Goal: Information Seeking & Learning: Find specific fact

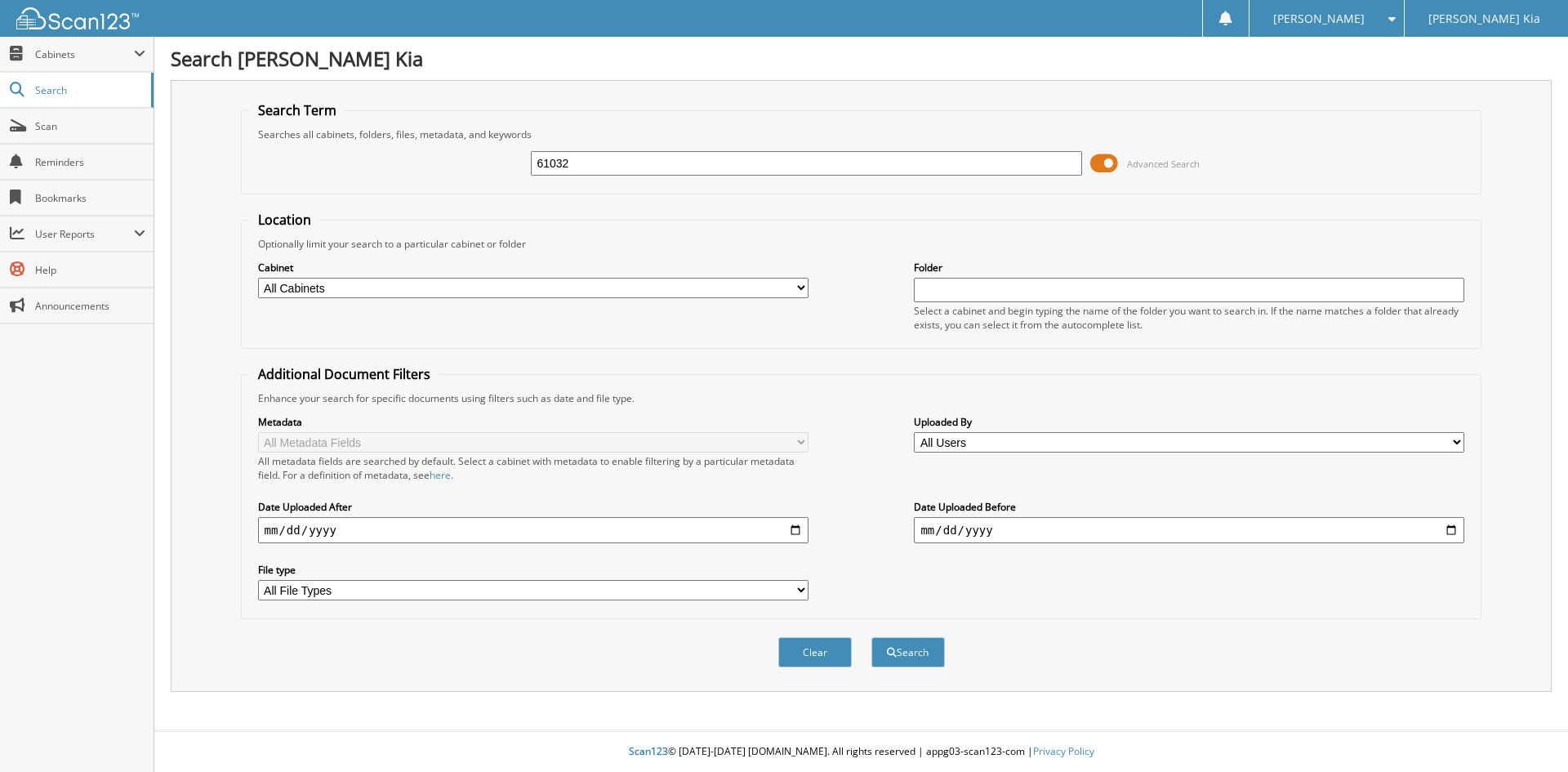
type input "61032"
click at [872, 638] on button "Search" at bounding box center [908, 652] width 74 height 30
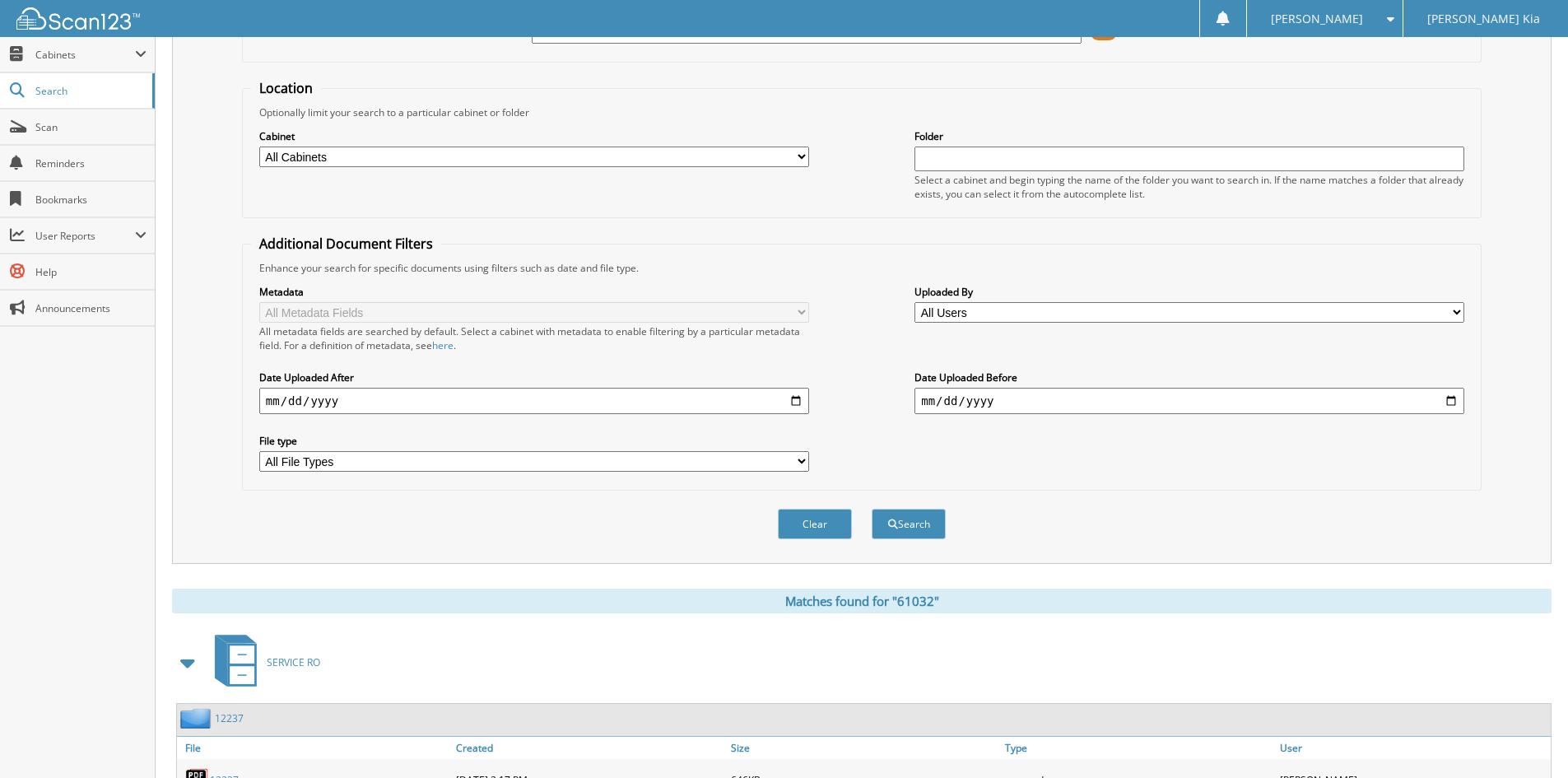
scroll to position [234, 0]
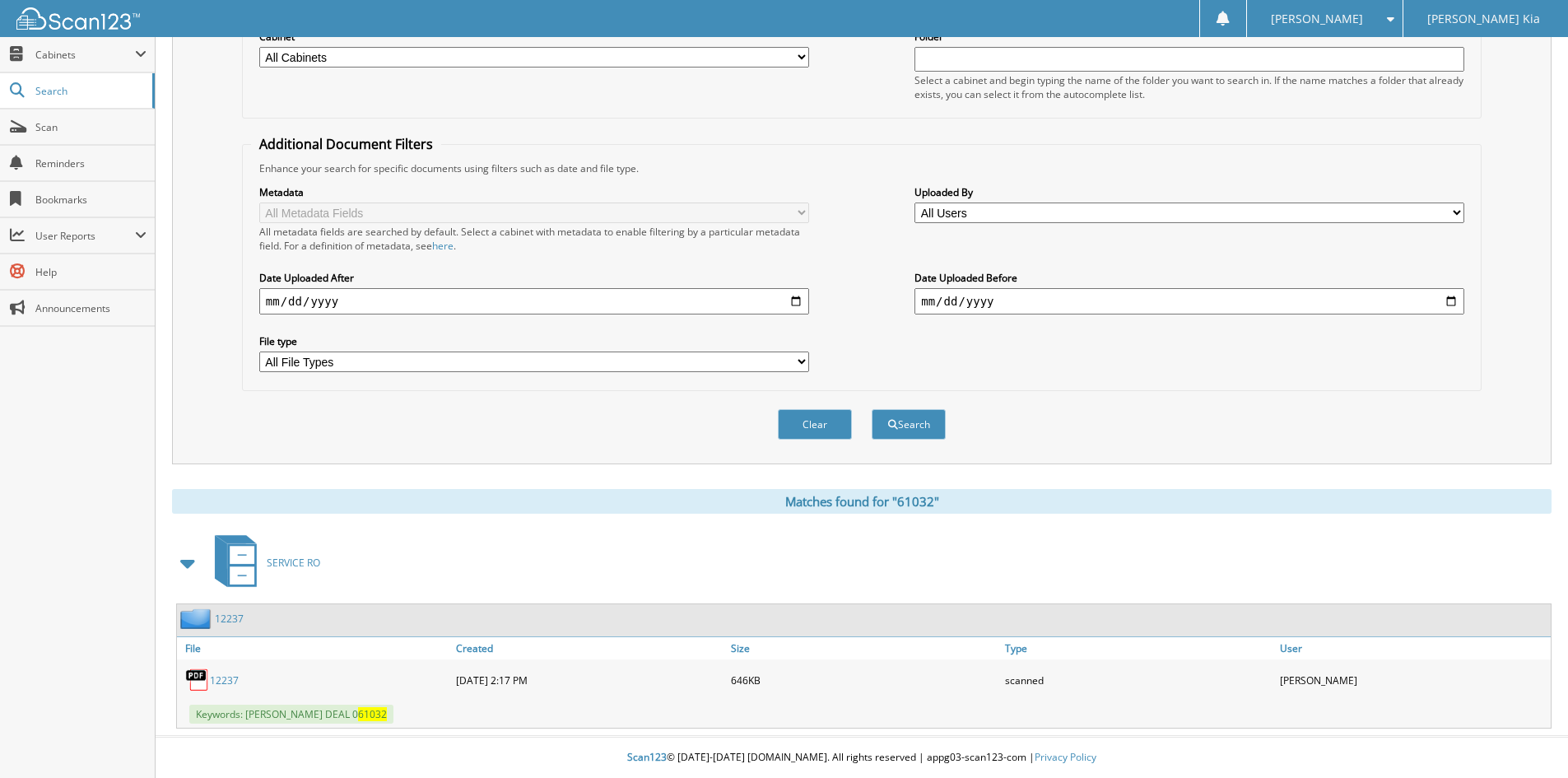
click at [226, 682] on link "12237" at bounding box center [223, 680] width 29 height 14
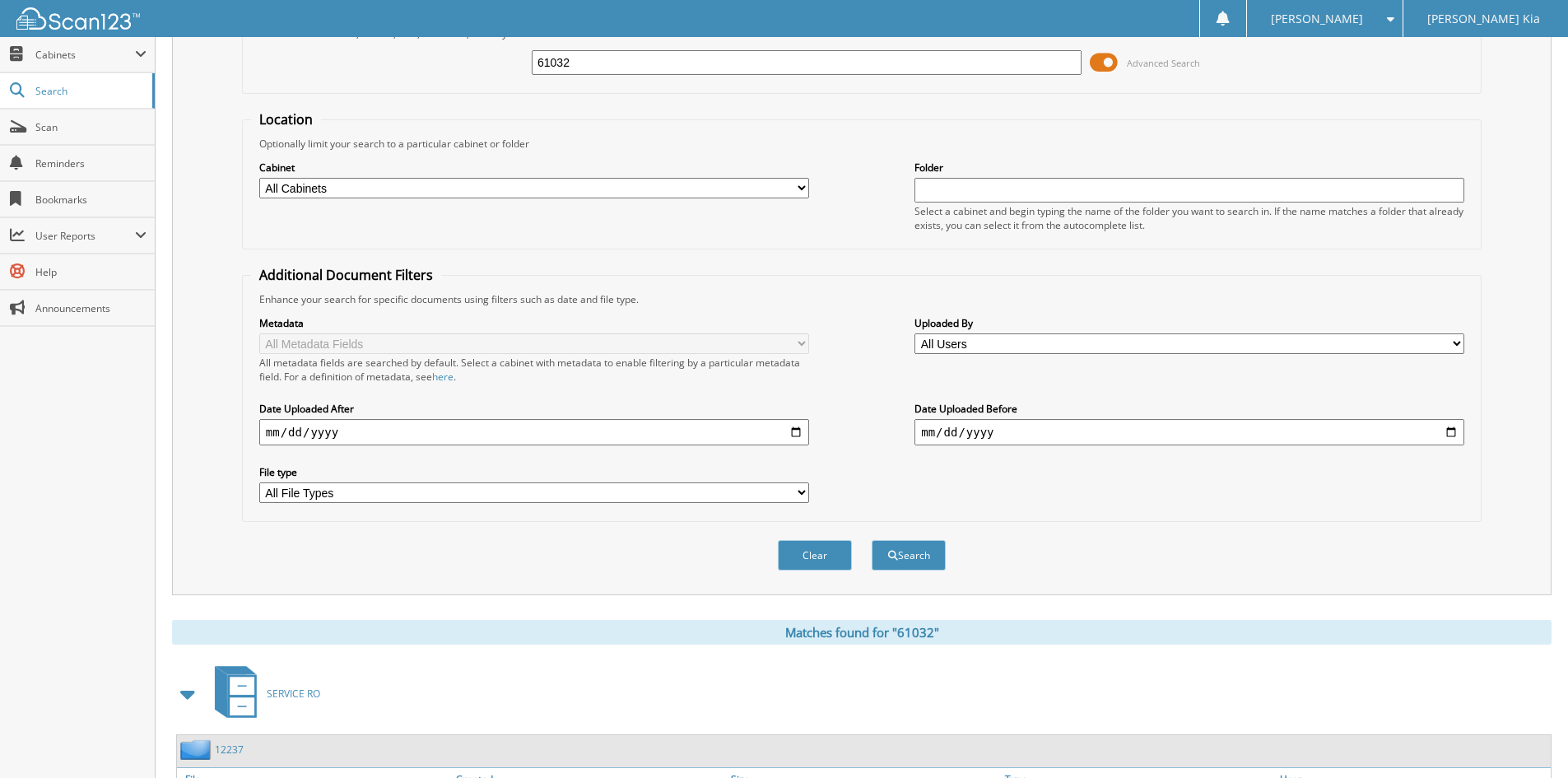
scroll to position [69, 0]
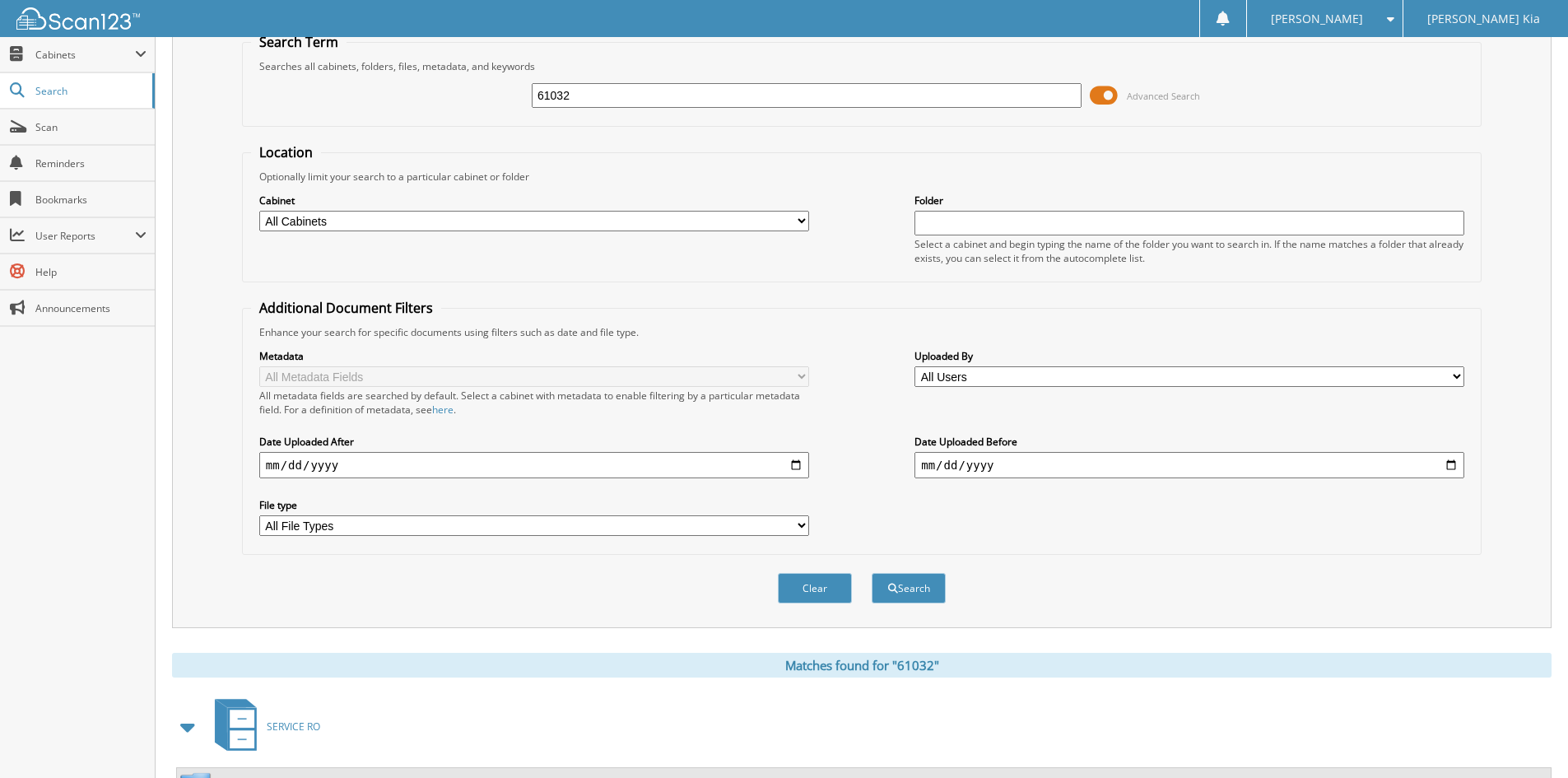
drag, startPoint x: 590, startPoint y: 90, endPoint x: 514, endPoint y: 93, distance: 76.1
click at [514, 93] on div "61032 Advanced Search" at bounding box center [862, 95] width 1222 height 44
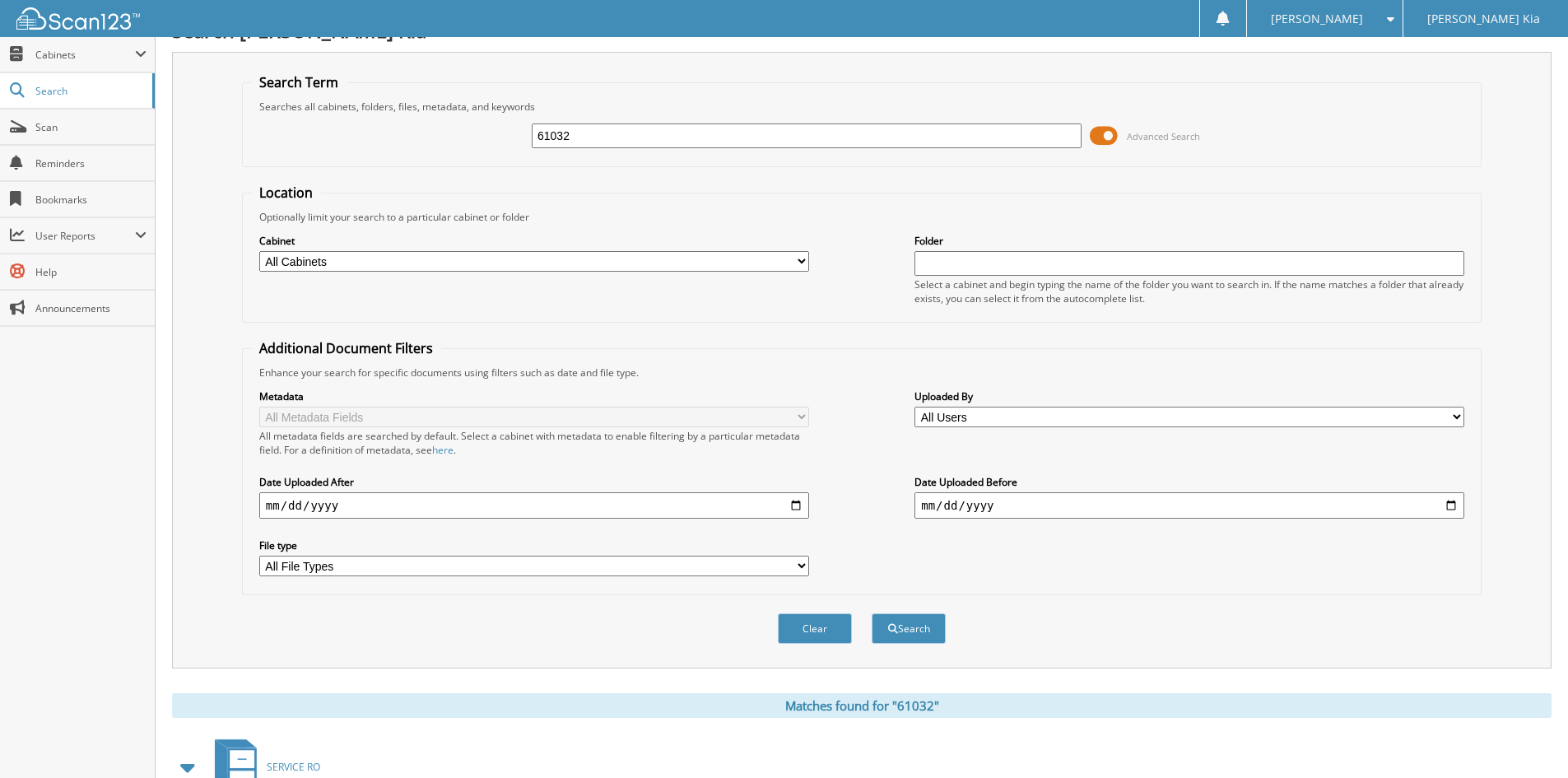
scroll to position [0, 0]
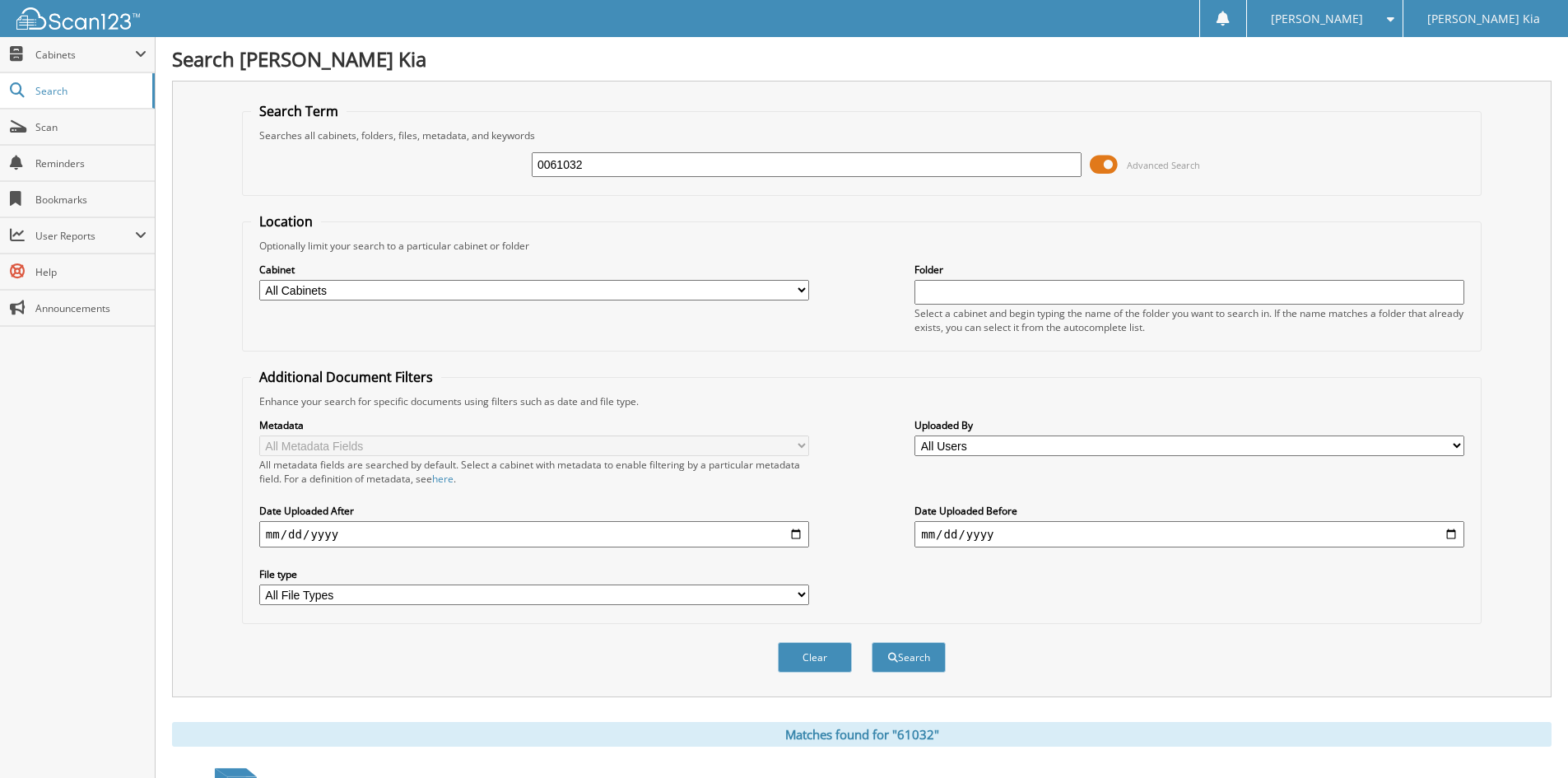
type input "0061032"
click at [872, 643] on button "Search" at bounding box center [909, 657] width 74 height 31
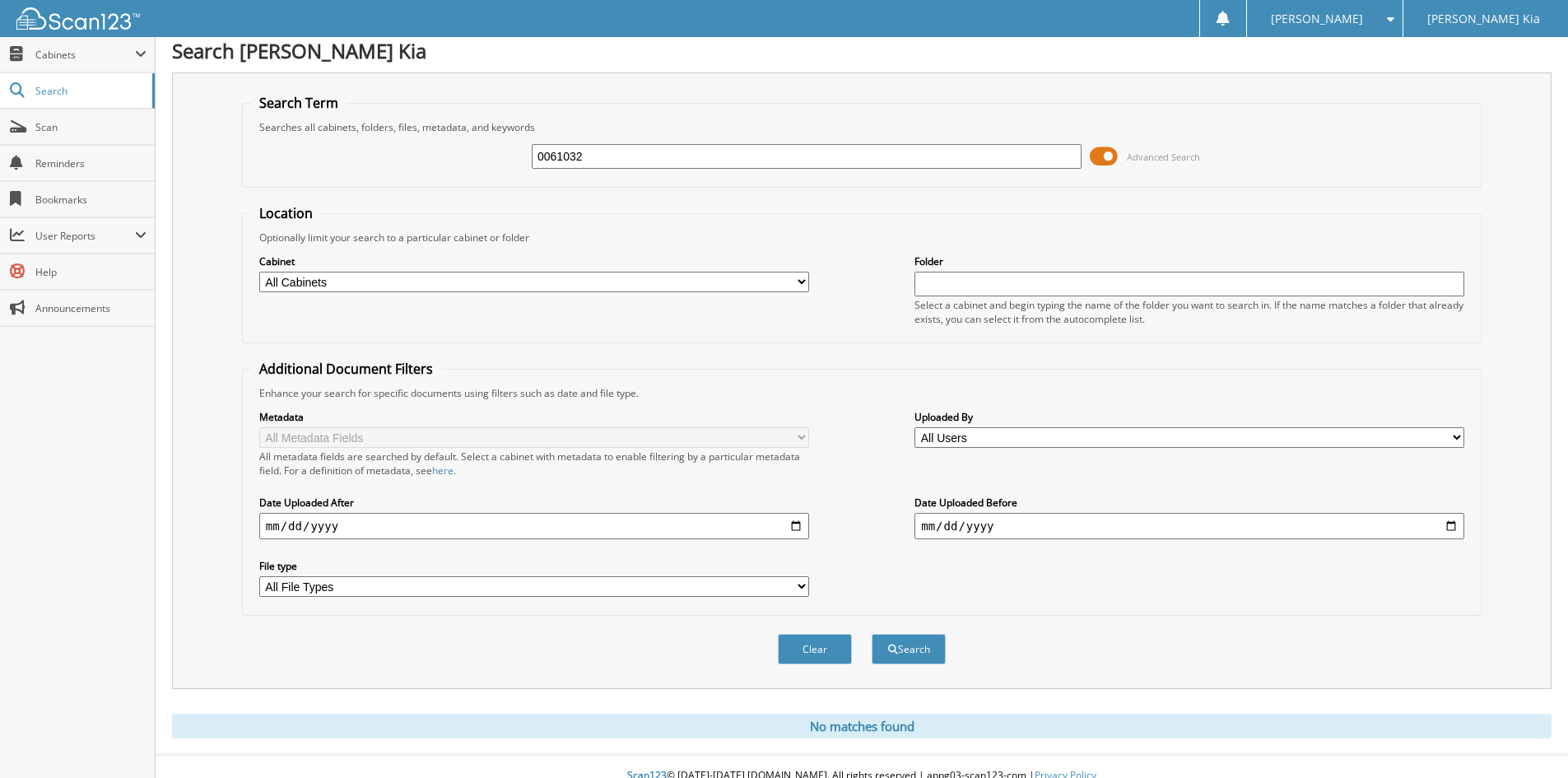
scroll to position [27, 0]
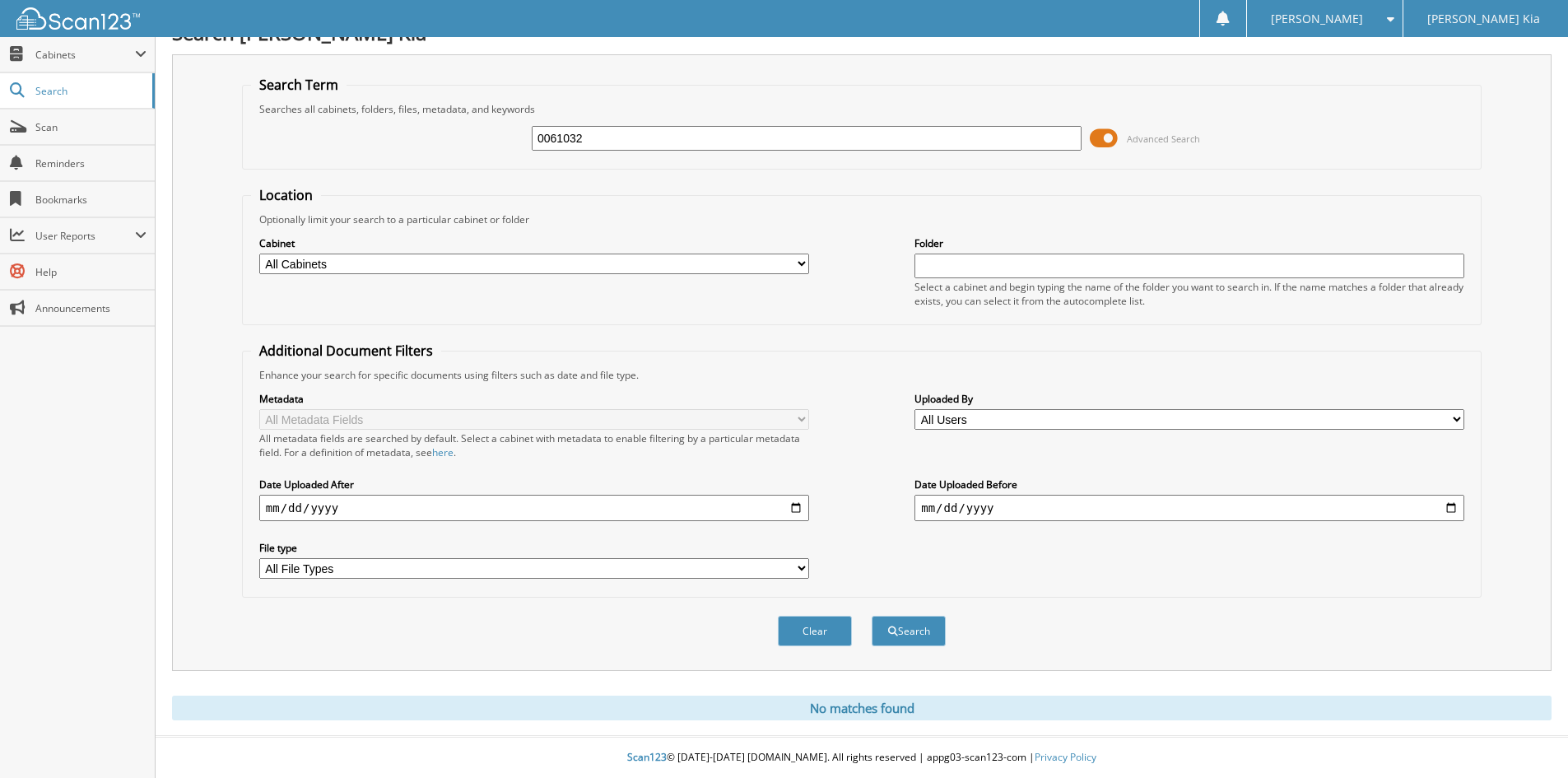
drag, startPoint x: 613, startPoint y: 137, endPoint x: 485, endPoint y: 85, distance: 138.2
click at [452, 148] on div "0061032 Advanced Search" at bounding box center [862, 137] width 1222 height 44
type input "13136a"
click at [872, 616] on button "Search" at bounding box center [909, 631] width 74 height 31
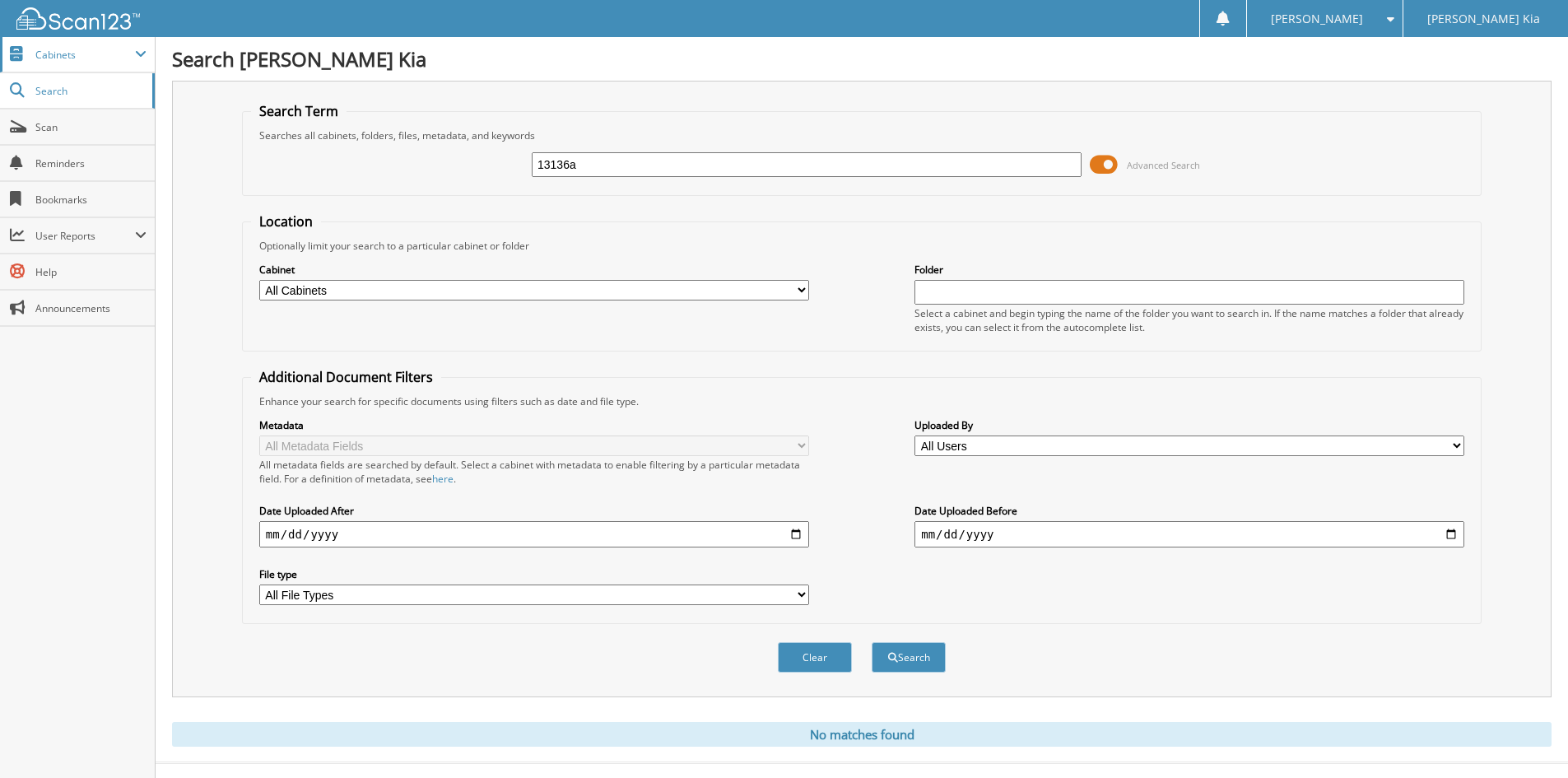
click at [83, 61] on span "Cabinets" at bounding box center [85, 54] width 100 height 14
click at [63, 160] on span "Search" at bounding box center [90, 162] width 109 height 14
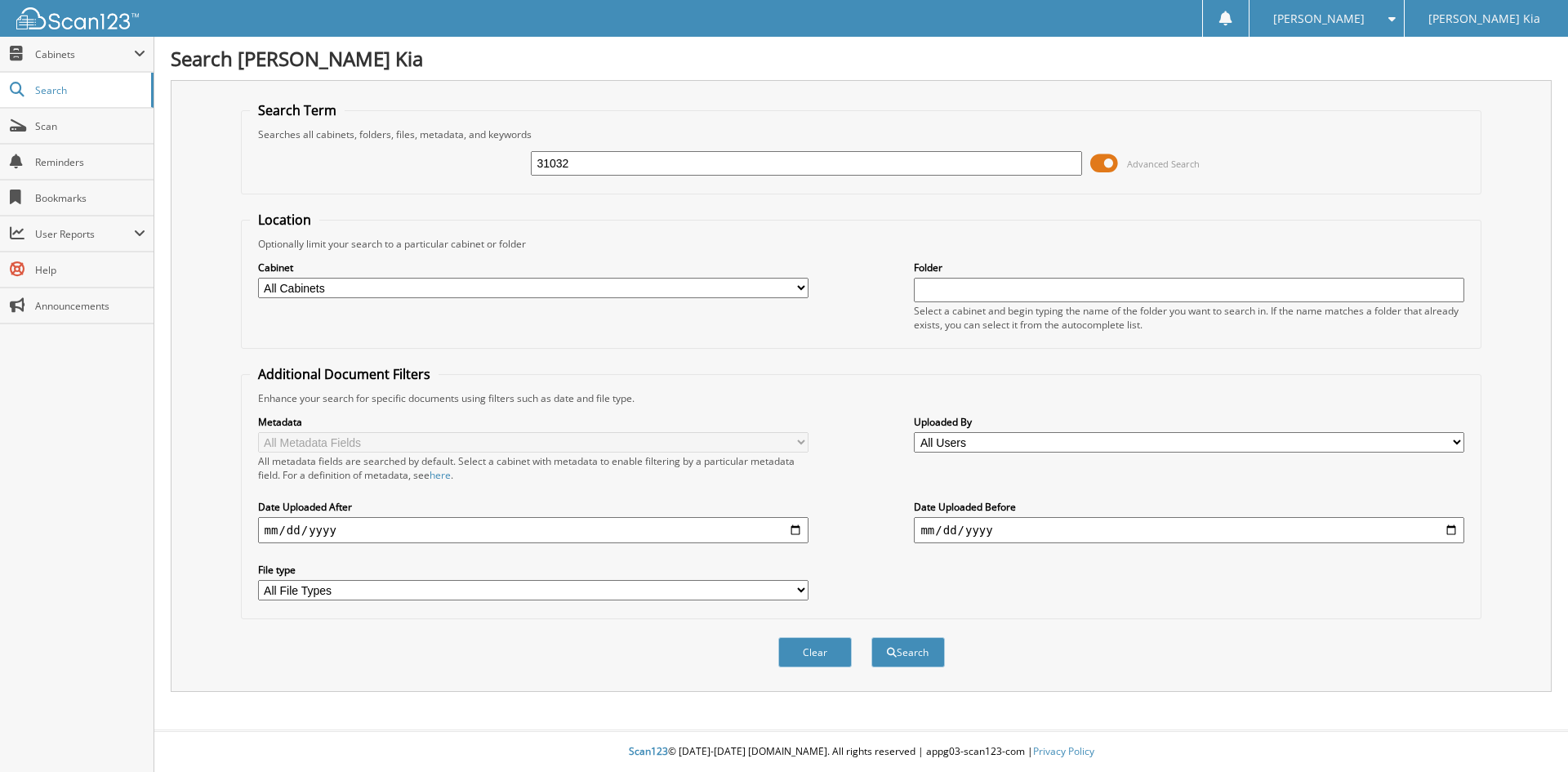
type input "31032"
click at [872, 638] on button "Search" at bounding box center [908, 652] width 74 height 30
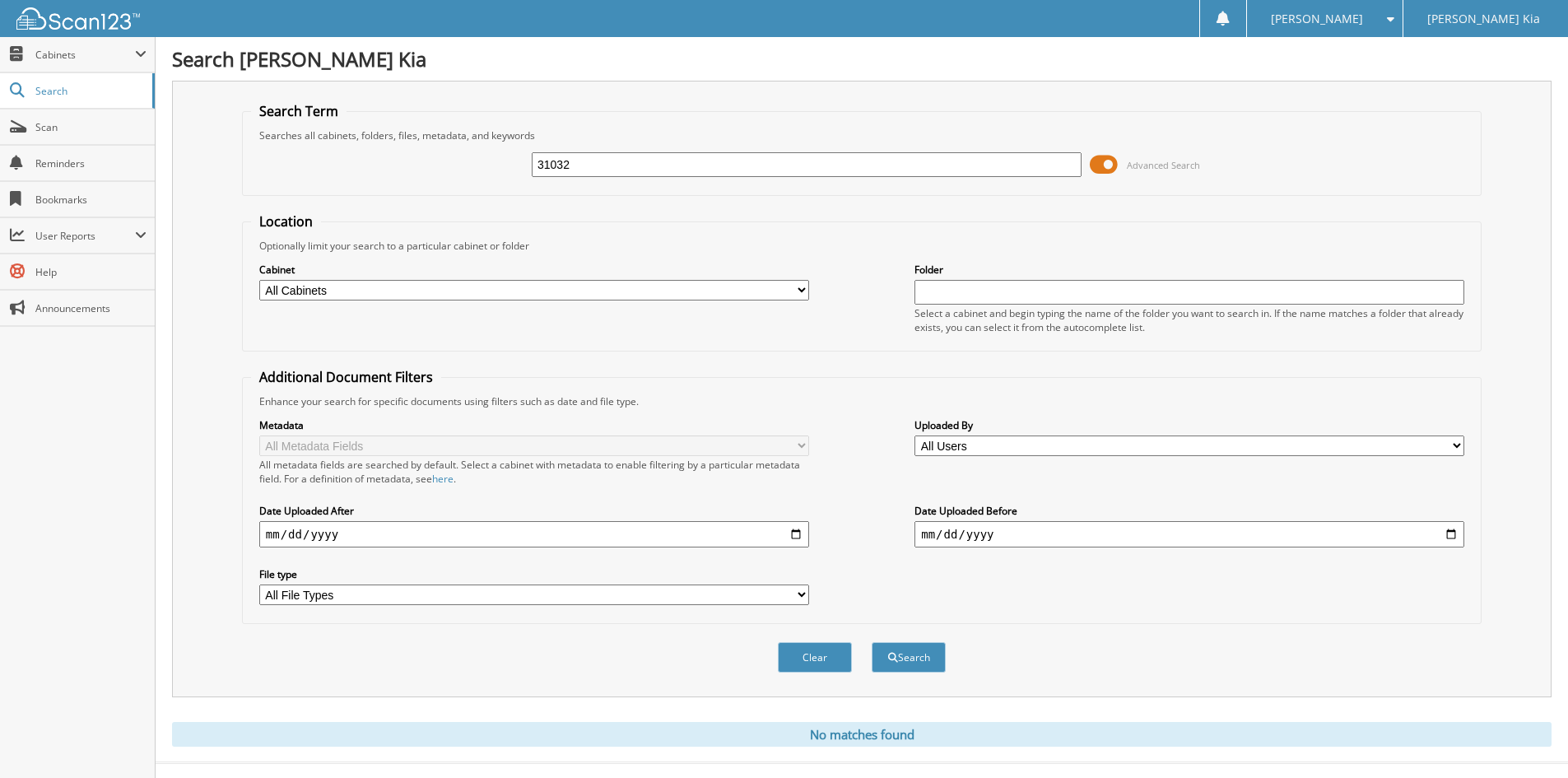
click at [736, 173] on input "31032" at bounding box center [807, 164] width 550 height 25
click at [739, 170] on input "31032" at bounding box center [807, 164] width 550 height 25
click at [739, 173] on input "31032" at bounding box center [807, 164] width 550 height 25
type input "61032"
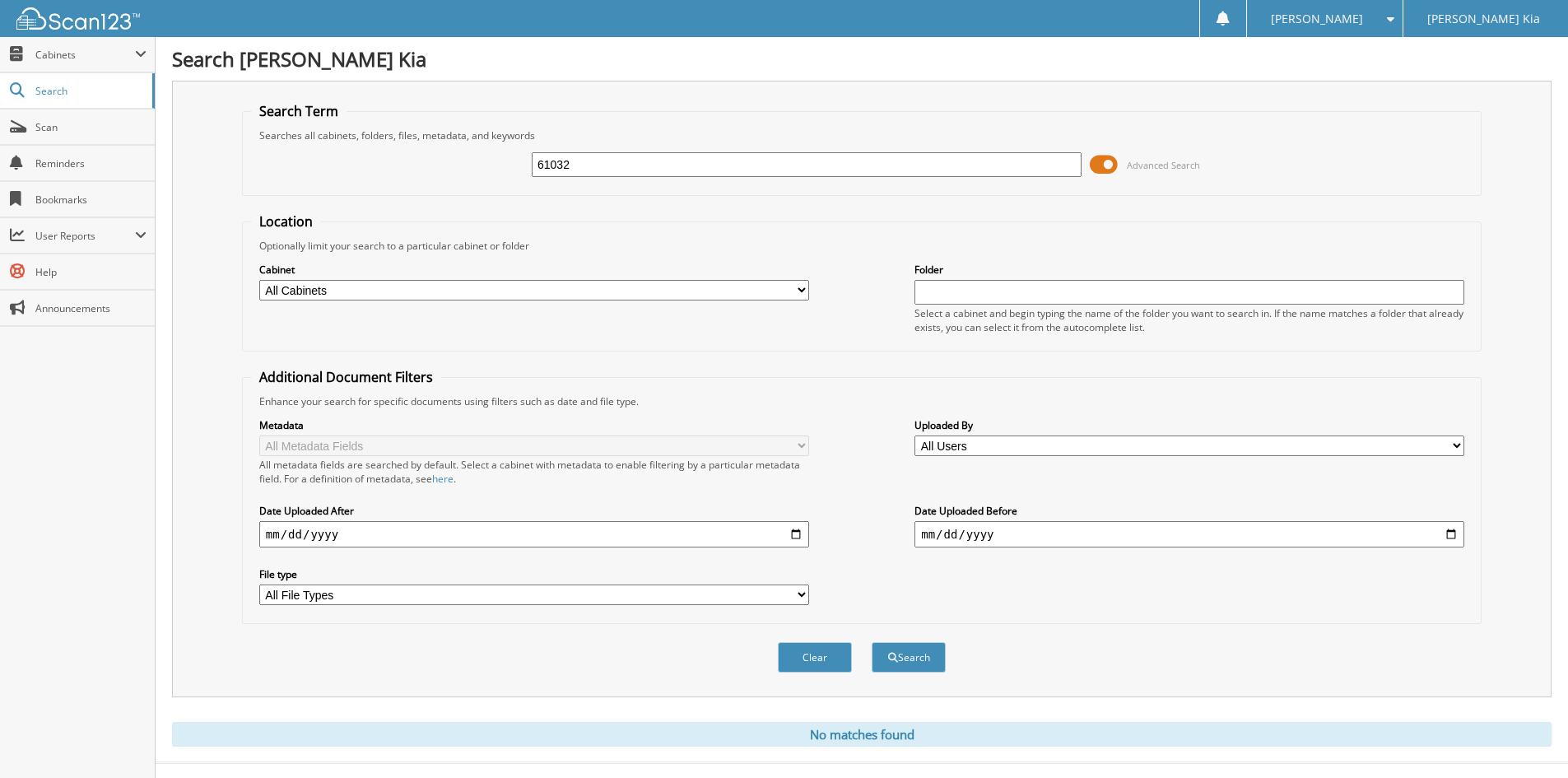
click at [872, 643] on button "Search" at bounding box center [909, 657] width 74 height 31
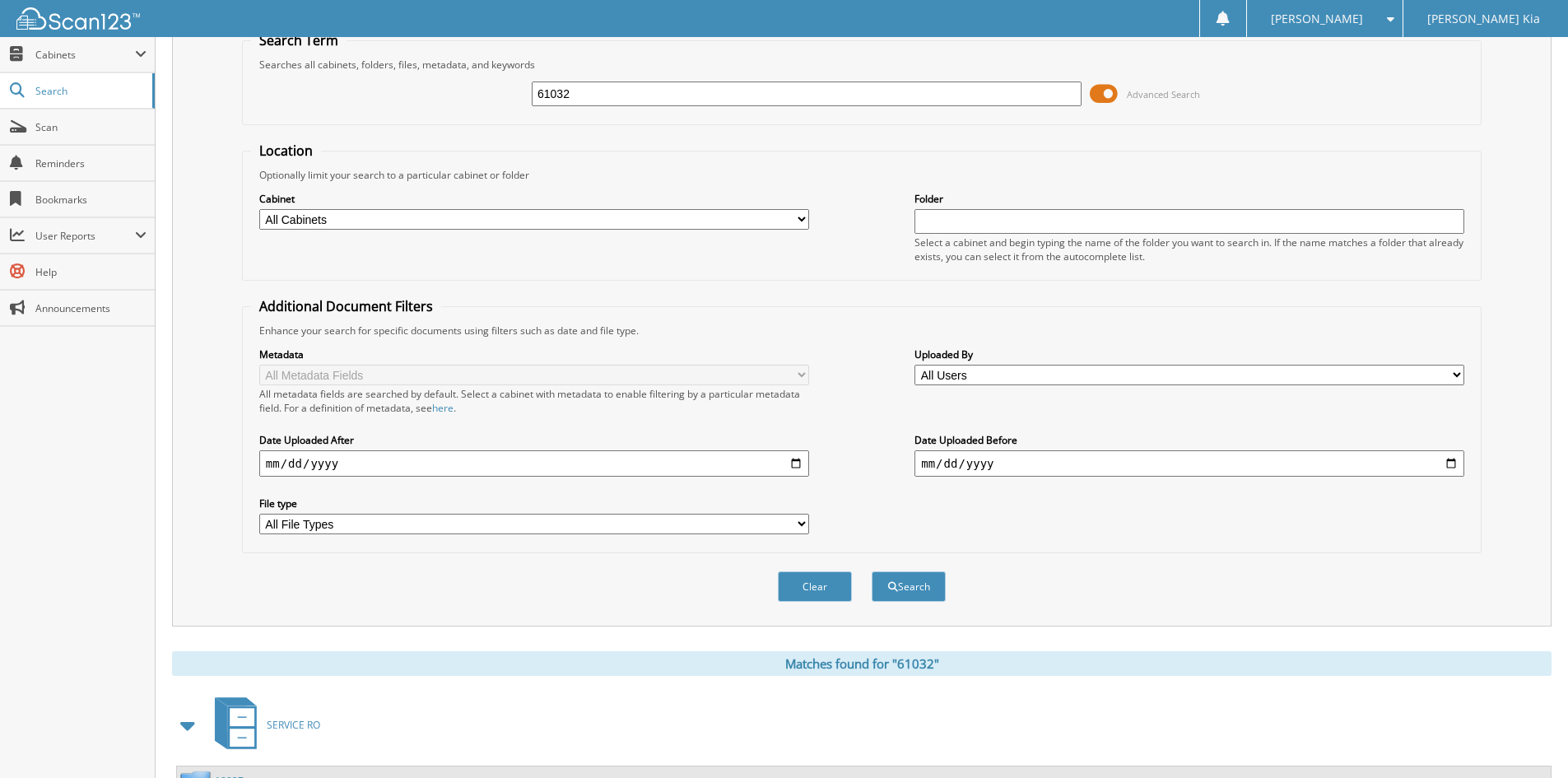
scroll to position [69, 0]
